Goal: Transaction & Acquisition: Purchase product/service

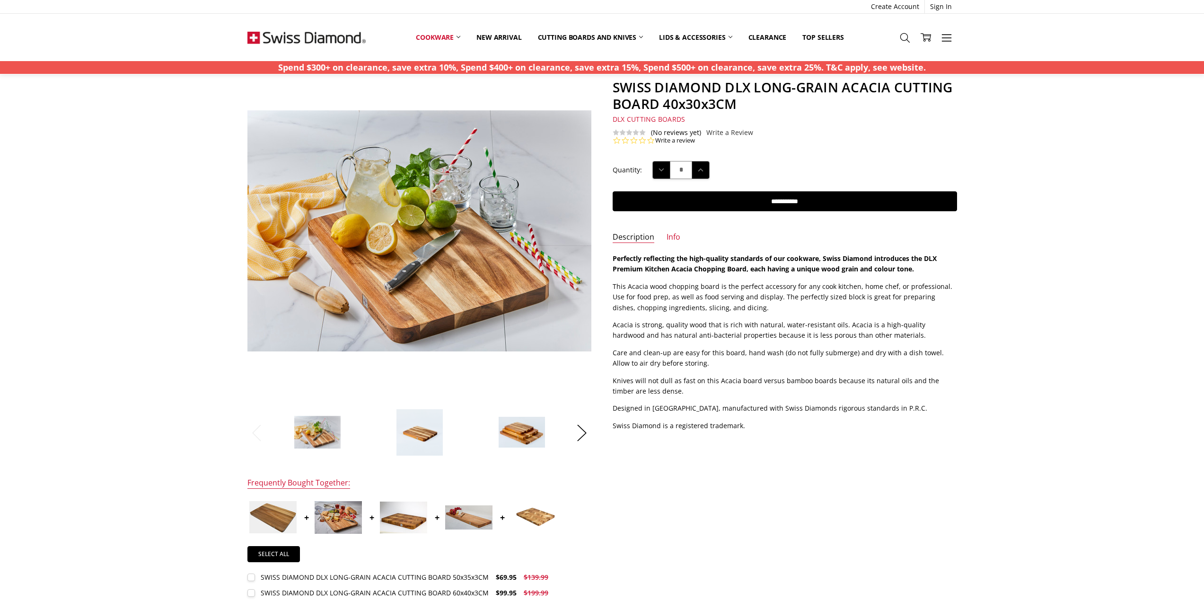
scroll to position [237, 0]
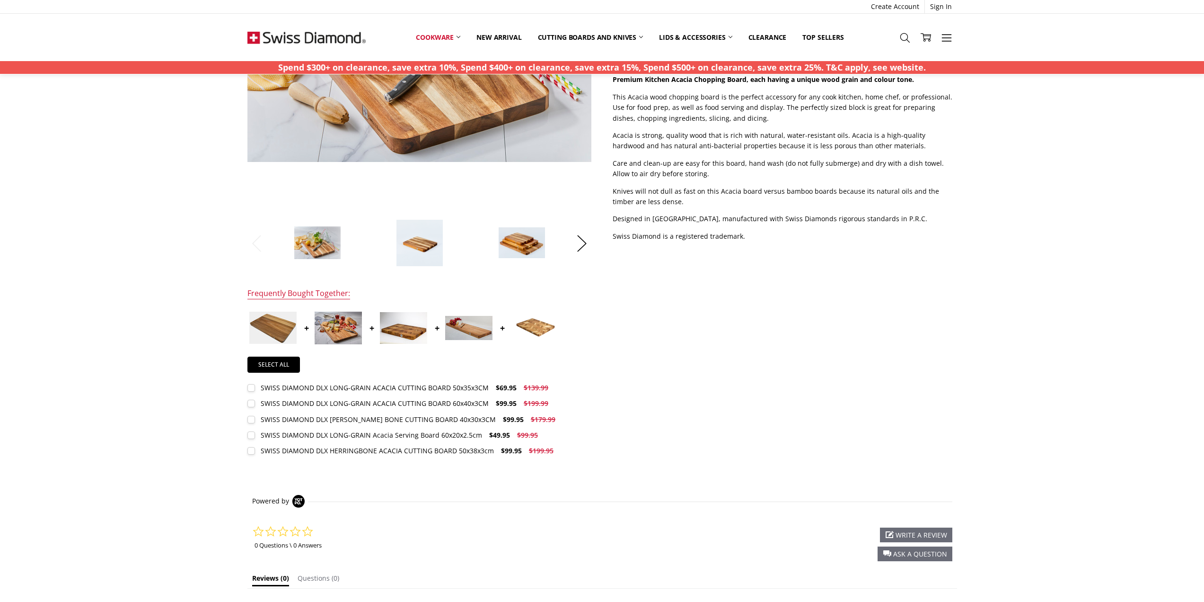
click at [404, 401] on div "SWISS DIAMOND DLX LONG-GRAIN ACACIA CUTTING BOARD 60x40x3CM" at bounding box center [375, 402] width 228 height 9
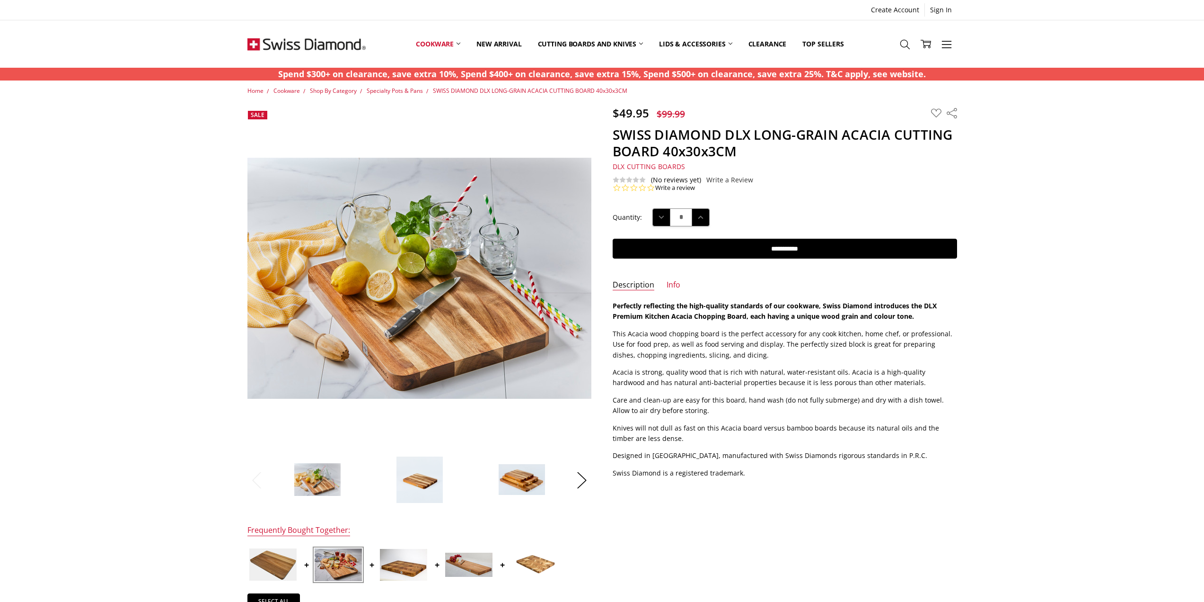
scroll to position [379, 0]
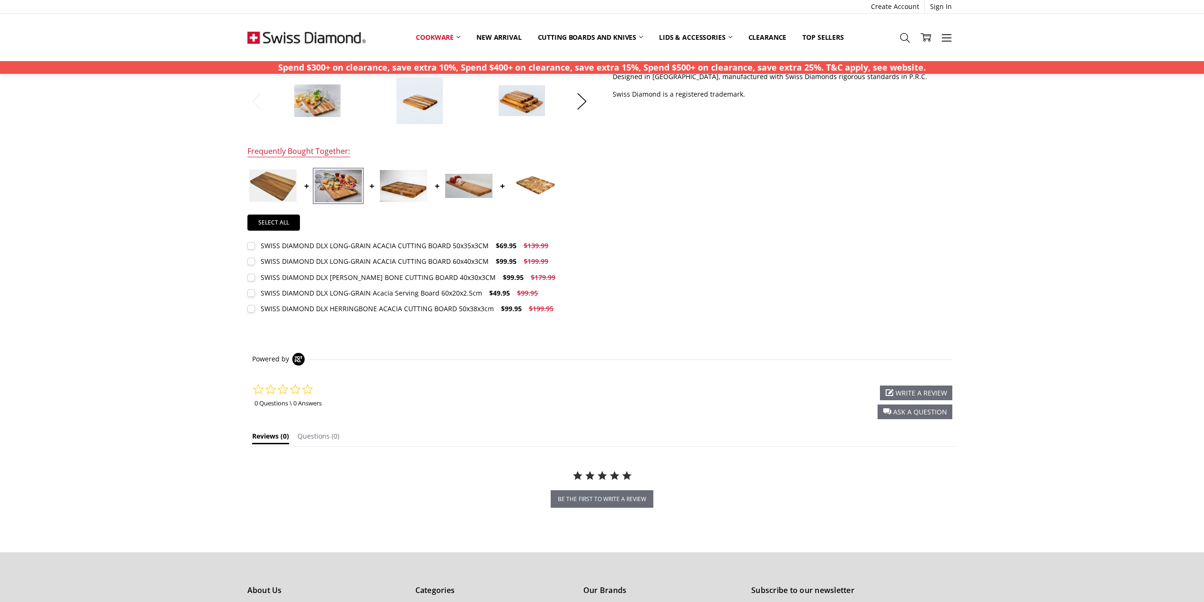
click at [416, 262] on div "SWISS DIAMOND DLX LONG-GRAIN ACACIA CUTTING BOARD 60x40x3CM" at bounding box center [375, 261] width 228 height 9
click at [338, 186] on img at bounding box center [338, 185] width 47 height 33
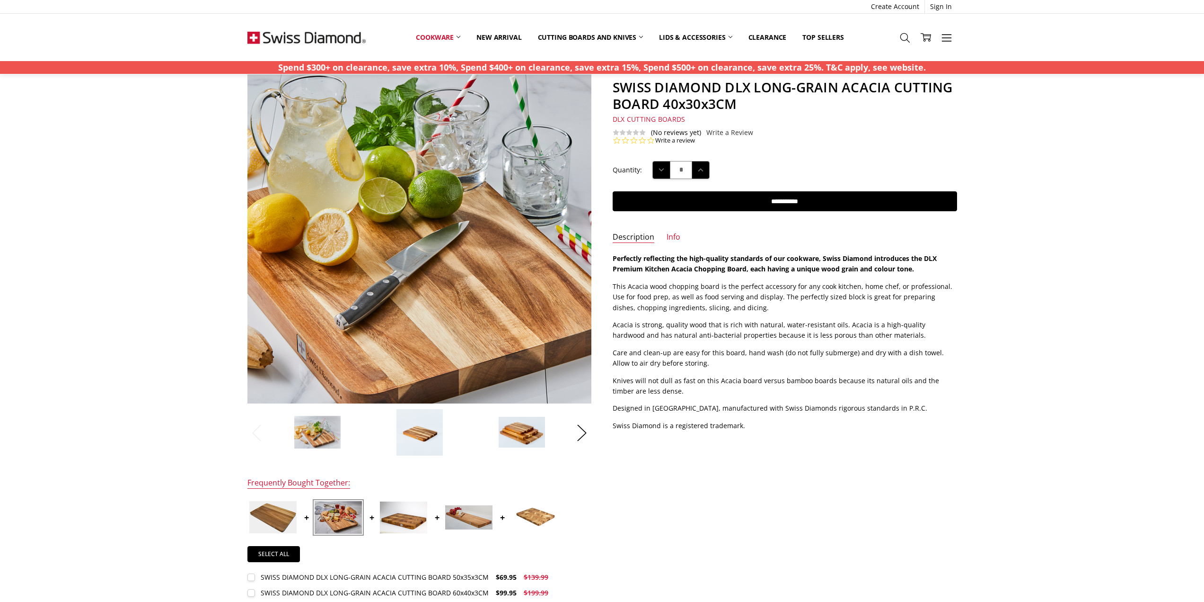
scroll to position [0, 0]
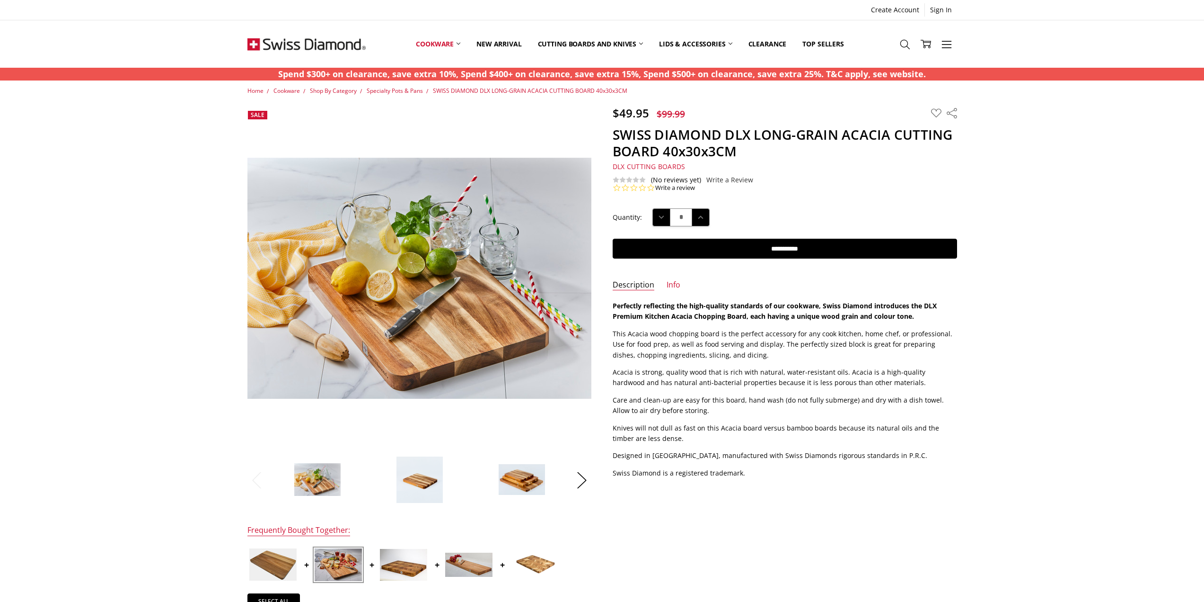
click at [575, 12] on ul "Create Account Sign In" at bounding box center [603, 9] width 710 height 13
click at [908, 40] on icon at bounding box center [905, 44] width 10 height 10
type input "**********"
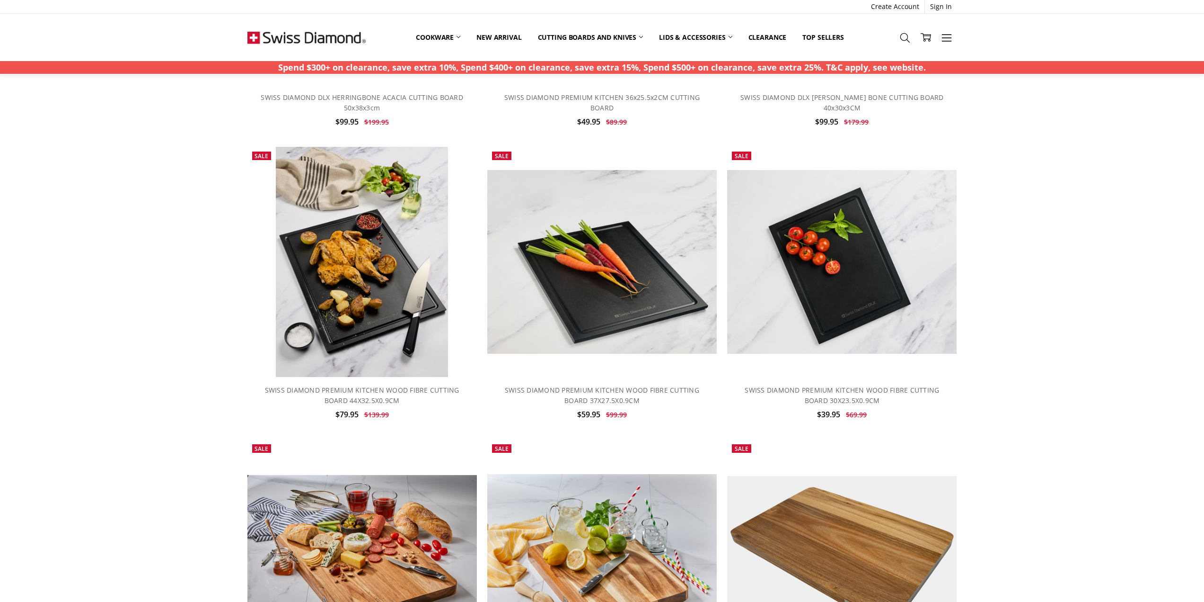
scroll to position [284, 0]
